Goal: Communication & Community: Answer question/provide support

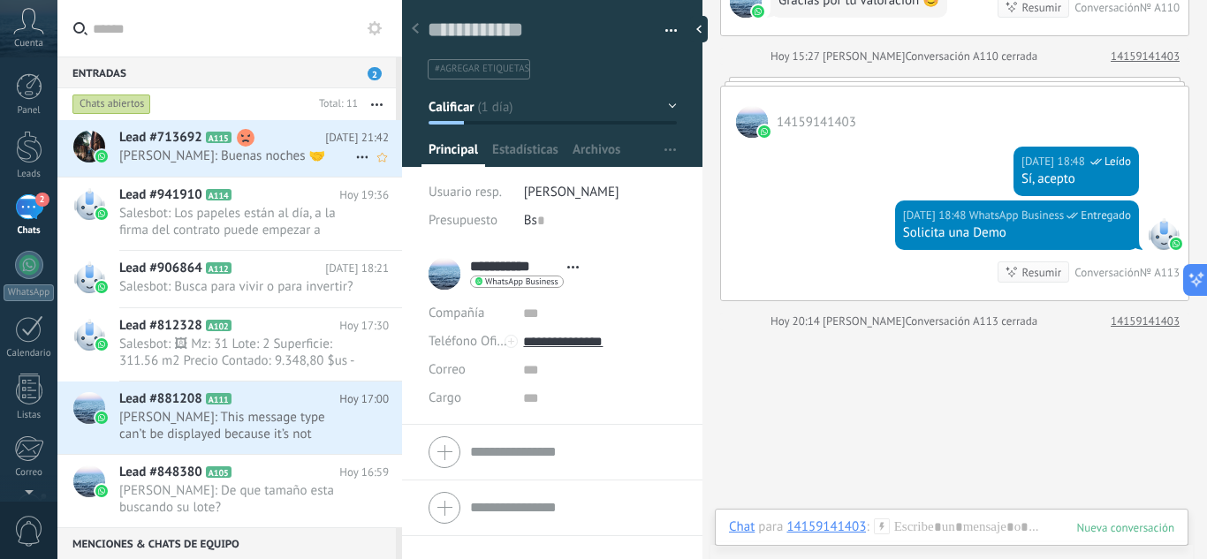
click at [244, 137] on use at bounding box center [246, 138] width 18 height 18
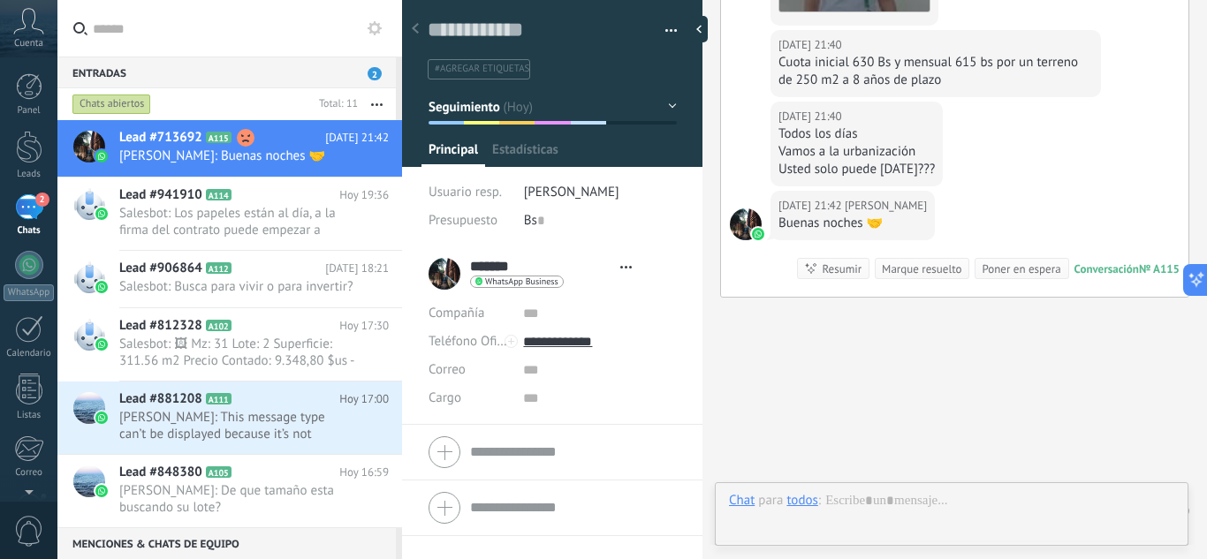
scroll to position [27, 0]
click at [1161, 277] on use at bounding box center [1169, 269] width 18 height 18
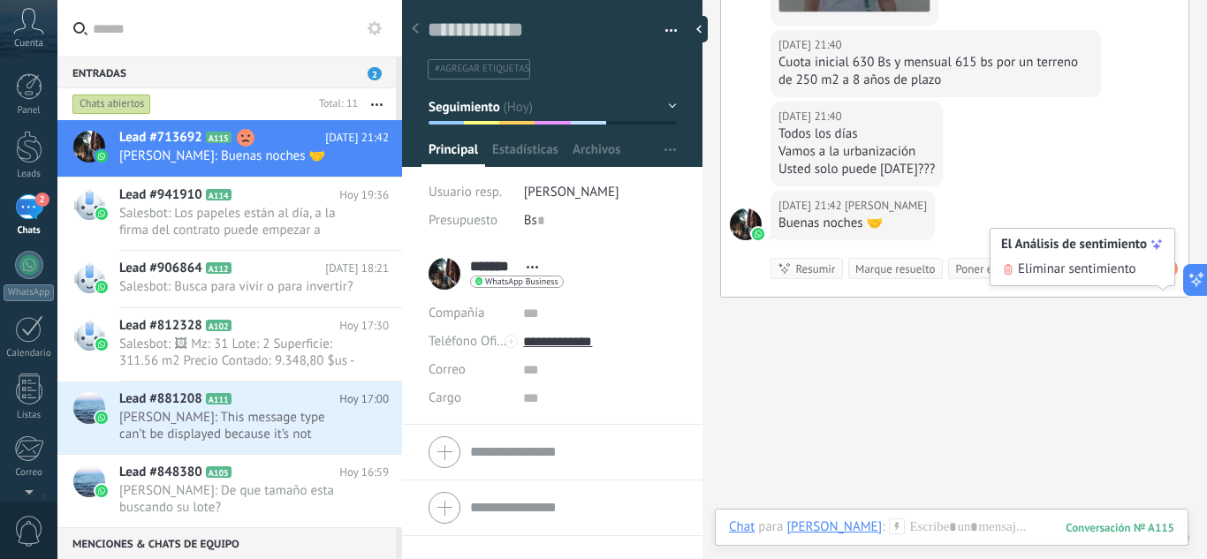
click at [1109, 262] on span "Eliminar sentimiento" at bounding box center [1077, 270] width 118 height 18
click at [329, 233] on span "Salesbot: Los papeles están al día, a la firma del contrato puede empezar a con…" at bounding box center [237, 222] width 236 height 34
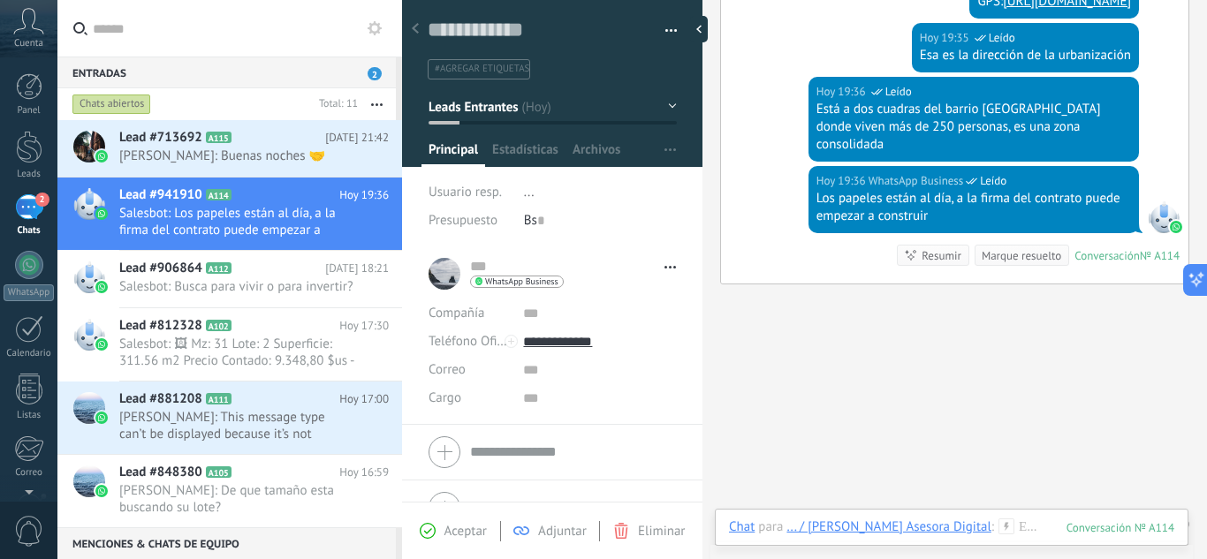
scroll to position [1482, 0]
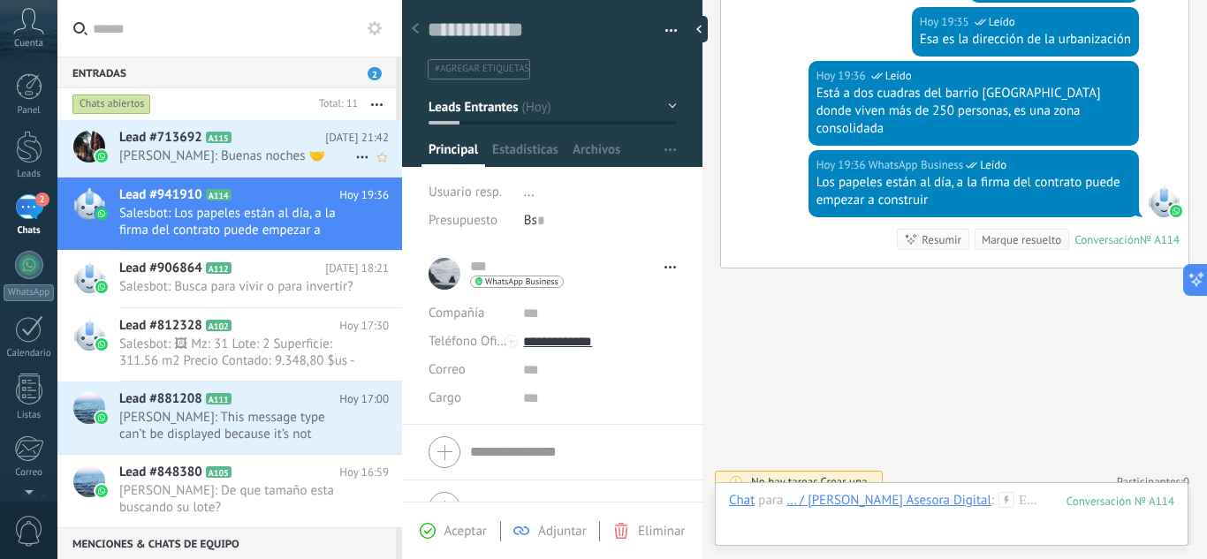
click at [284, 151] on span "[PERSON_NAME]: Buenas noches 🤝" at bounding box center [237, 156] width 236 height 17
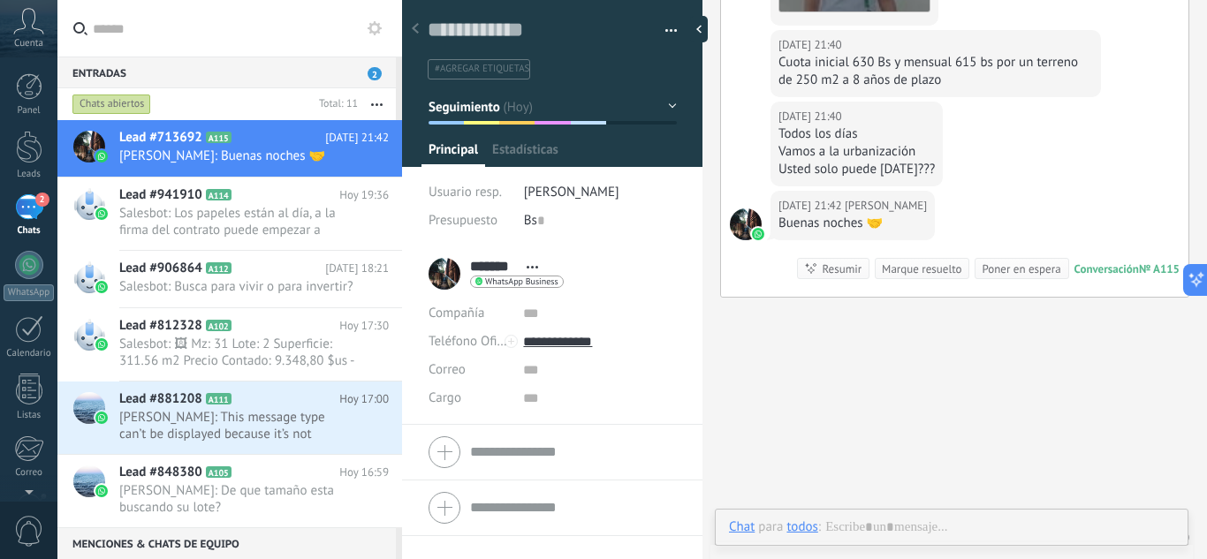
scroll to position [27, 0]
click at [416, 31] on use at bounding box center [415, 28] width 7 height 11
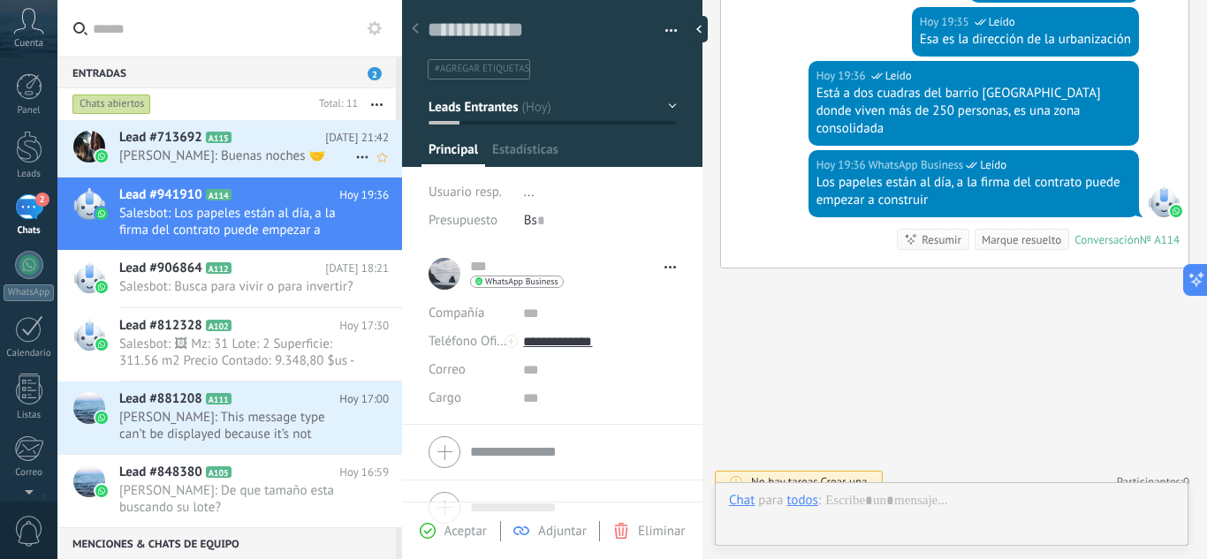
scroll to position [27, 0]
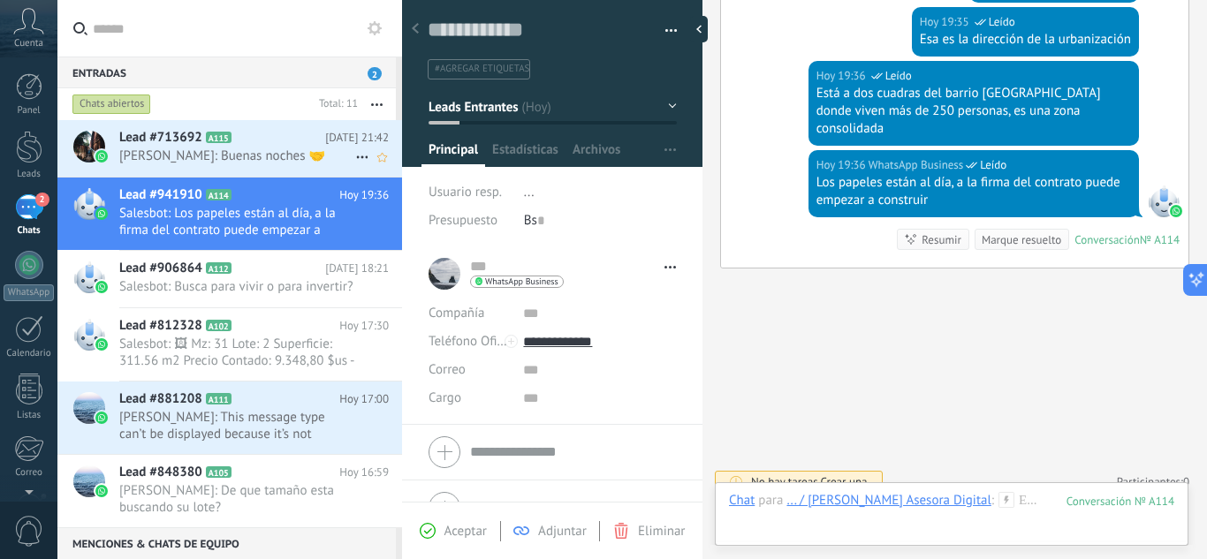
click at [308, 152] on span "[PERSON_NAME]: Buenas noches 🤝" at bounding box center [237, 156] width 236 height 17
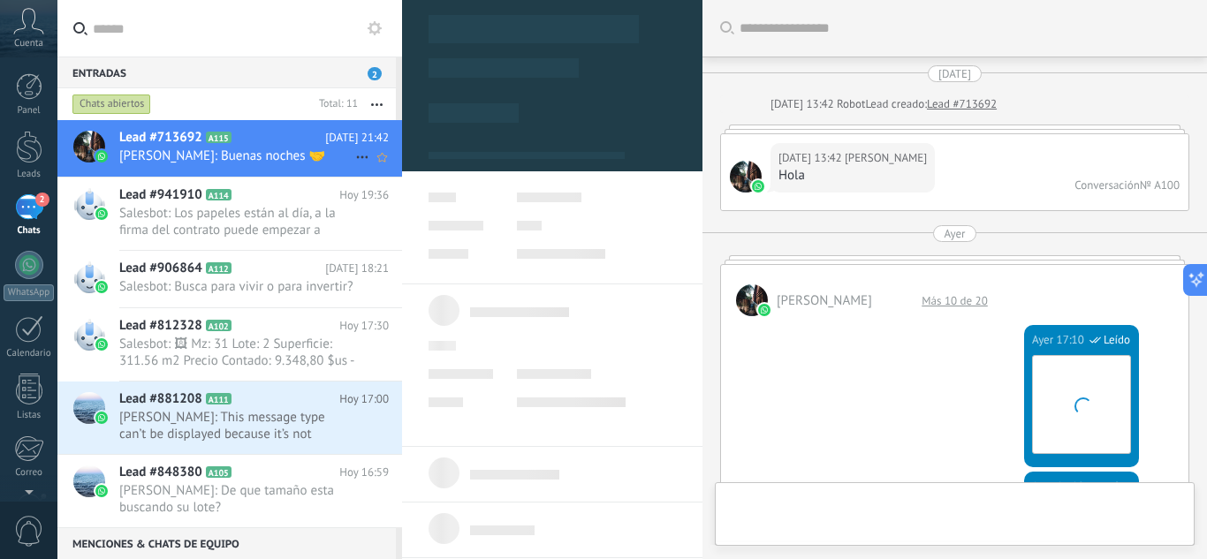
type textarea "**********"
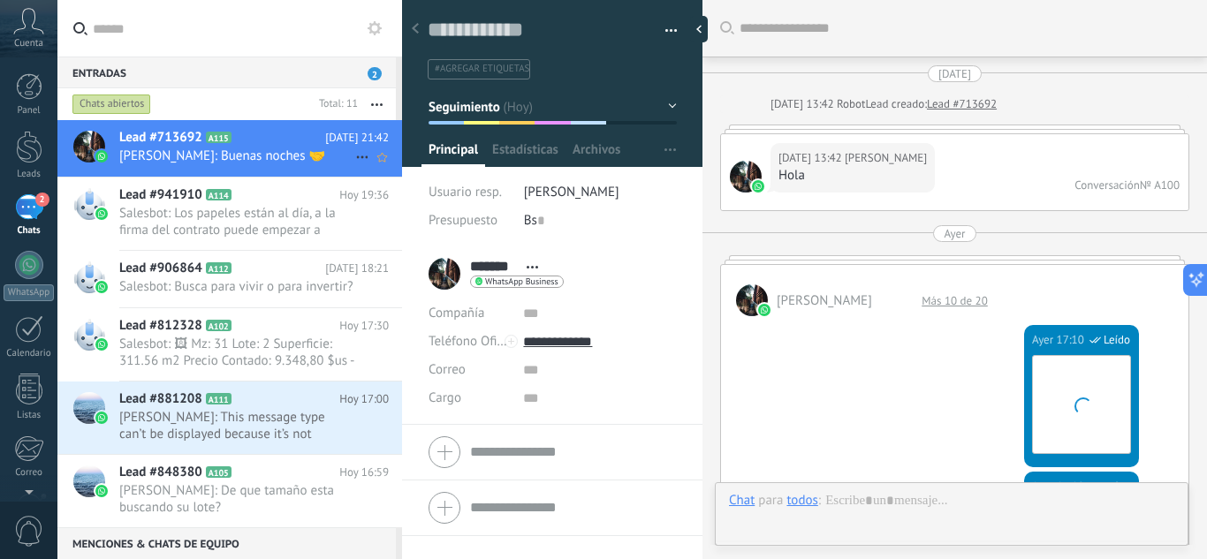
scroll to position [27, 0]
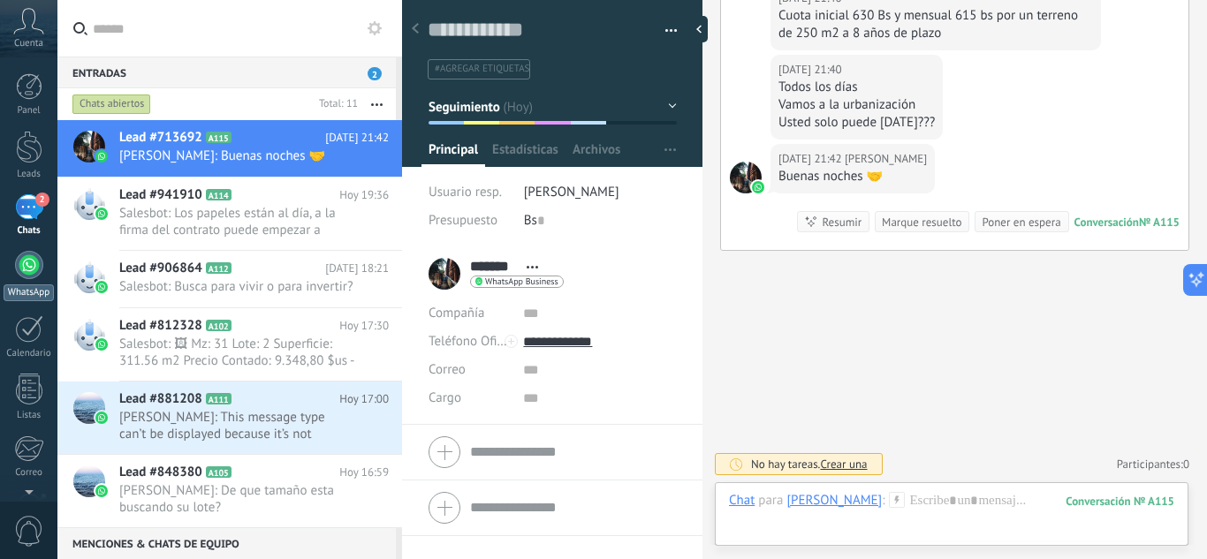
click at [19, 274] on div at bounding box center [29, 265] width 28 height 28
